Goal: Task Accomplishment & Management: Use online tool/utility

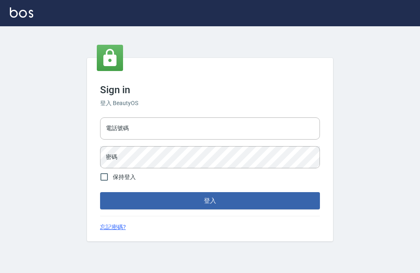
click at [194, 139] on input "電話號碼" at bounding box center [210, 128] width 220 height 22
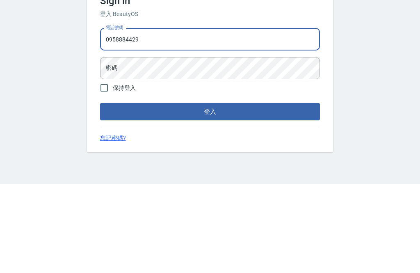
type input "0958884429"
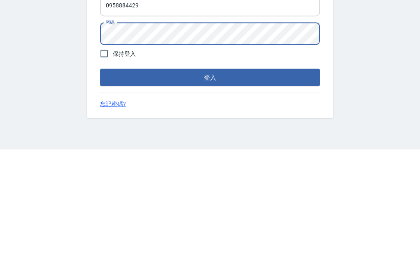
click at [222, 192] on button "登入" at bounding box center [210, 200] width 220 height 17
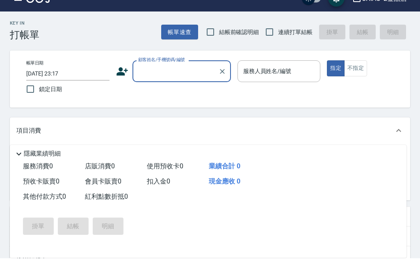
scroll to position [16, 0]
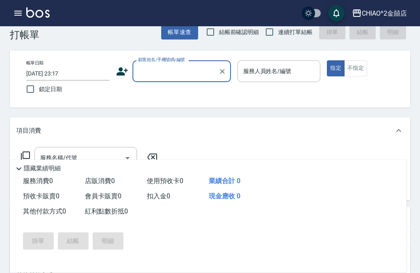
click at [23, 12] on button "button" at bounding box center [18, 13] width 16 height 16
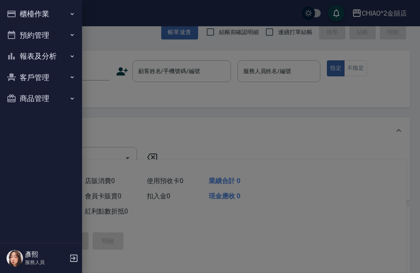
click at [55, 16] on button "櫃檯作業" at bounding box center [40, 13] width 75 height 21
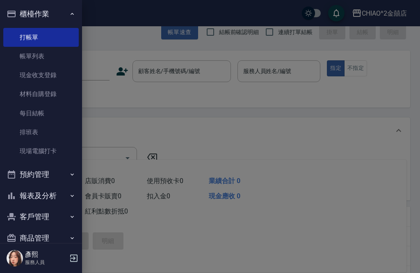
click at [57, 57] on link "帳單列表" at bounding box center [40, 56] width 75 height 19
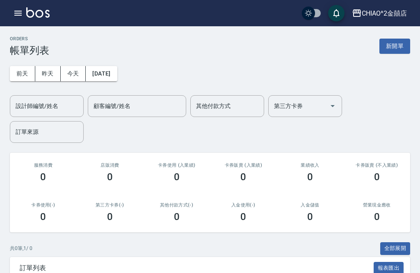
click at [54, 75] on button "昨天" at bounding box center [47, 73] width 25 height 15
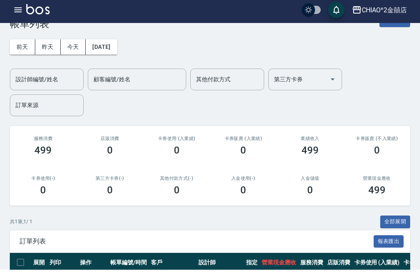
scroll to position [50, 0]
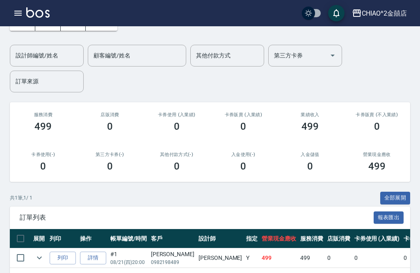
click at [93, 255] on link "詳情" at bounding box center [93, 257] width 26 height 13
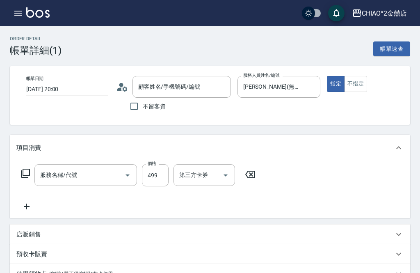
type input "[DATE] 20:00"
type input "[PERSON_NAME](無代號)"
type input "不指定剪髮"
type input "[PERSON_NAME]/0982198489/null"
click at [23, 18] on button "button" at bounding box center [18, 13] width 16 height 16
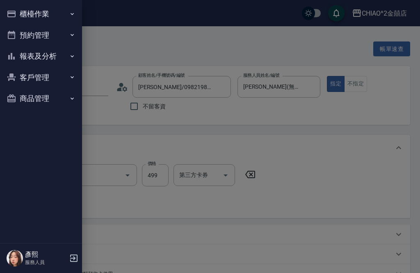
click at [68, 14] on button "櫃檯作業" at bounding box center [40, 13] width 75 height 21
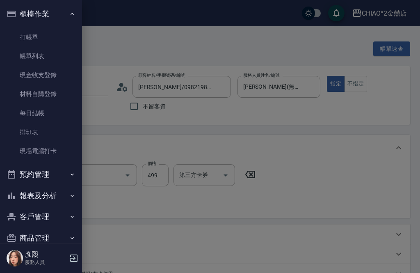
click at [63, 39] on link "打帳單" at bounding box center [40, 37] width 75 height 19
